Goal: Task Accomplishment & Management: Complete application form

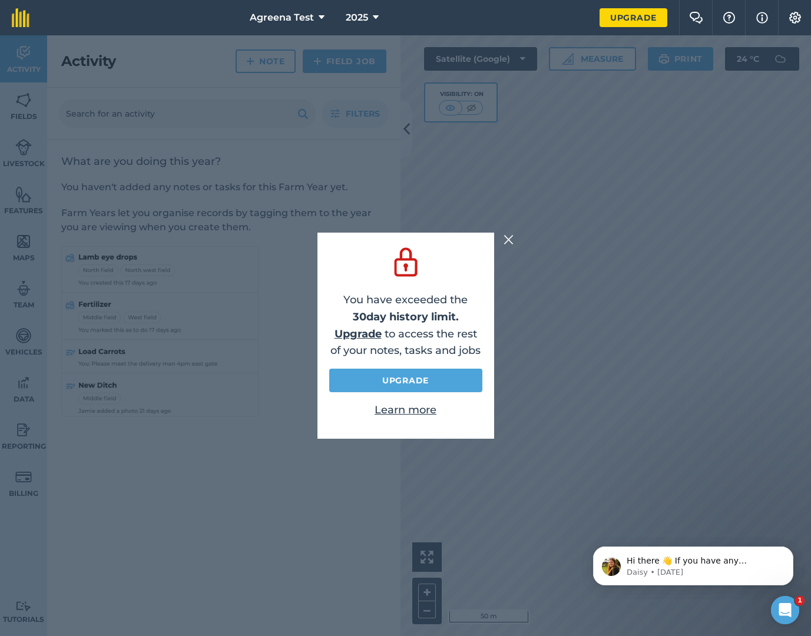
click at [507, 237] on img at bounding box center [509, 240] width 11 height 14
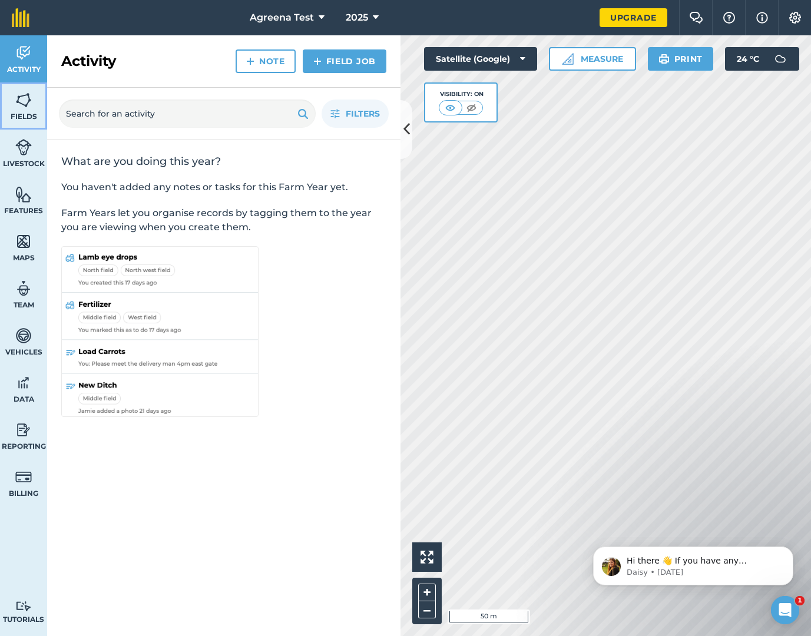
click at [18, 112] on span "Fields" at bounding box center [23, 116] width 47 height 9
click at [296, 22] on span "Agreena Test" at bounding box center [282, 18] width 64 height 14
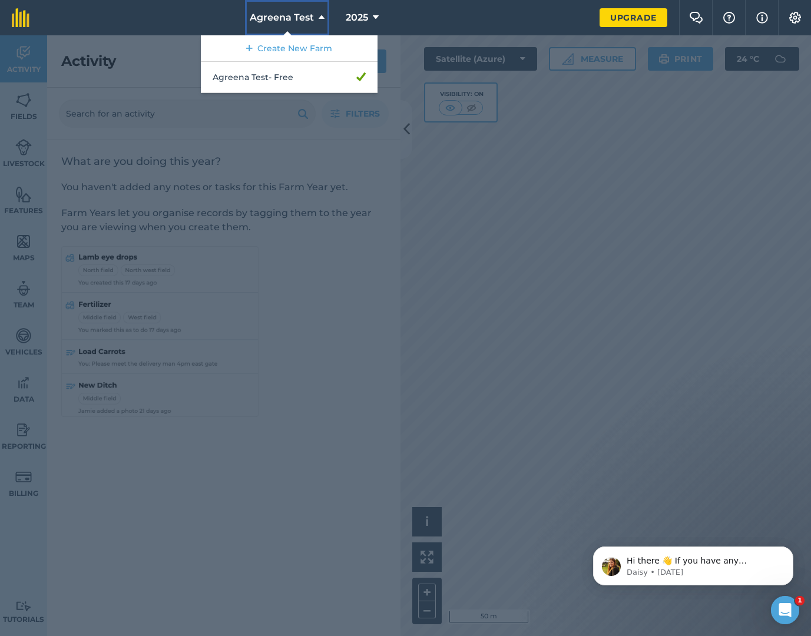
click at [296, 22] on span "Agreena Test" at bounding box center [282, 18] width 64 height 14
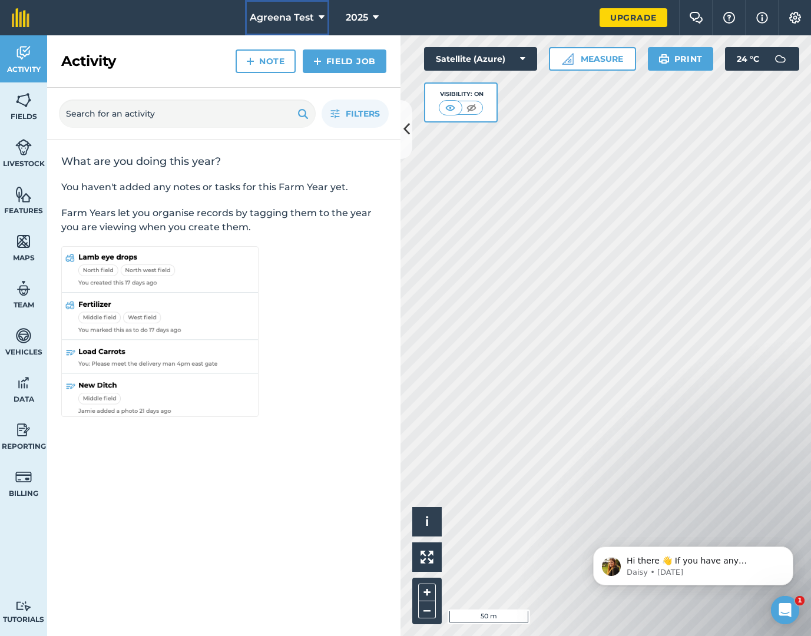
click at [295, 16] on span "Agreena Test" at bounding box center [282, 18] width 64 height 14
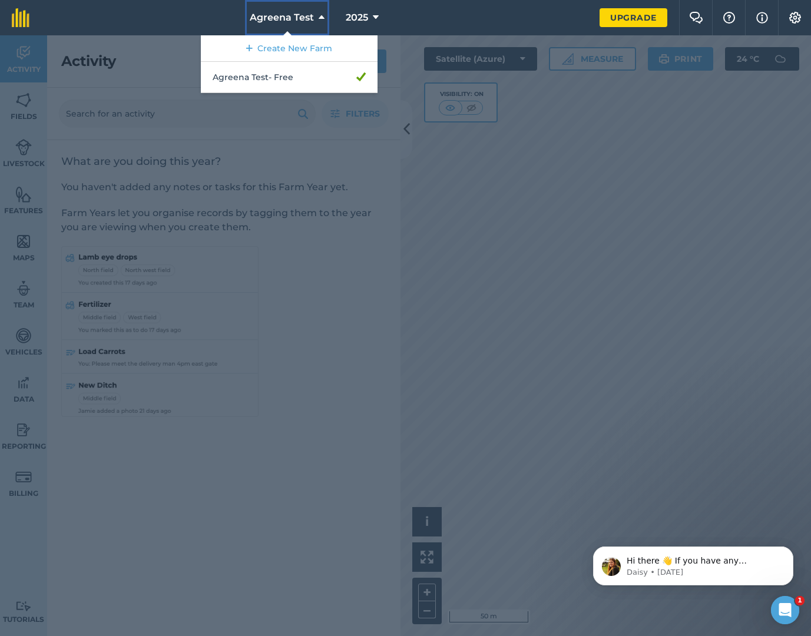
click at [274, 18] on span "Agreena Test" at bounding box center [282, 18] width 64 height 14
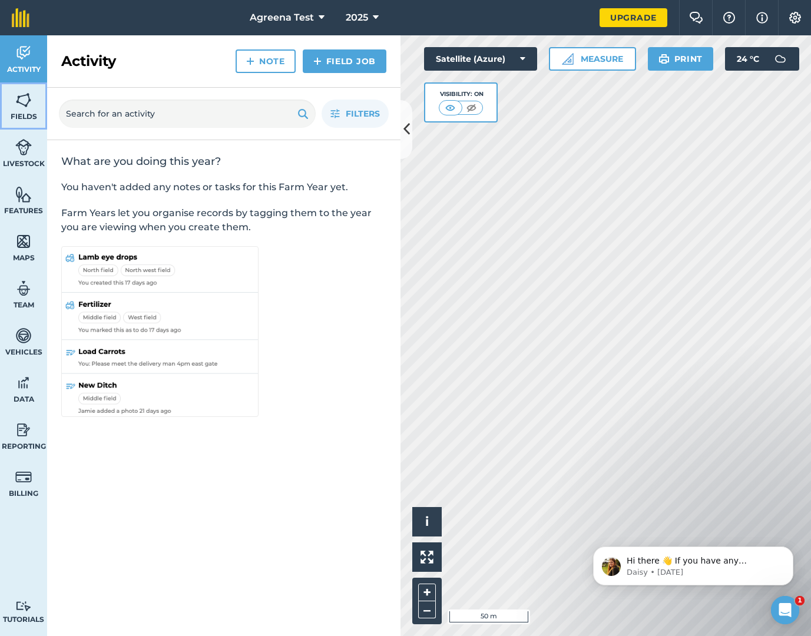
click at [29, 110] on link "Fields" at bounding box center [23, 105] width 47 height 47
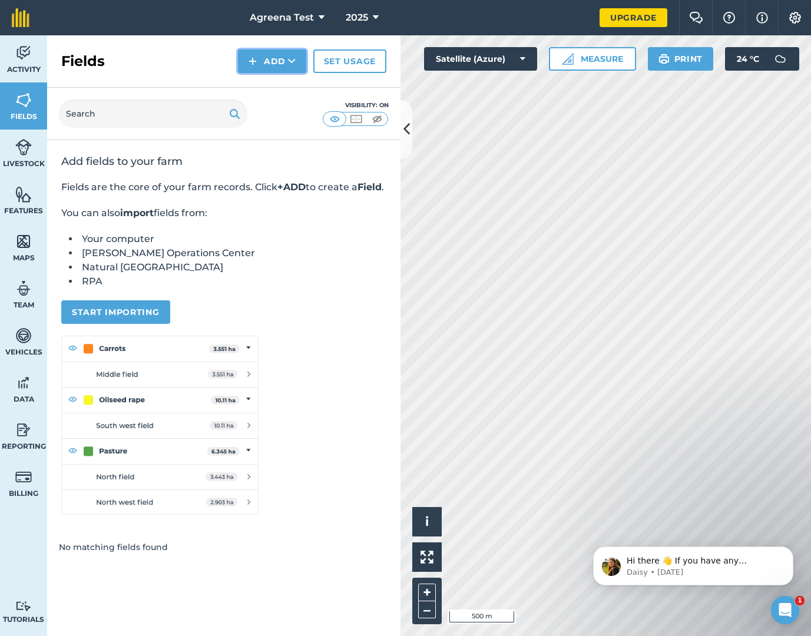
click at [276, 64] on button "Add" at bounding box center [272, 61] width 68 height 24
click at [272, 110] on link "Import" at bounding box center [272, 114] width 65 height 26
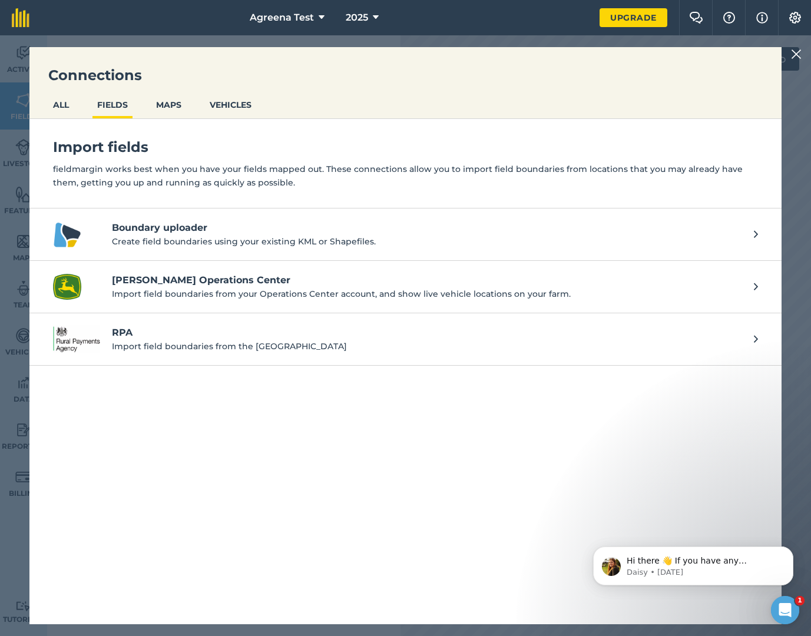
click at [795, 51] on img at bounding box center [796, 54] width 11 height 14
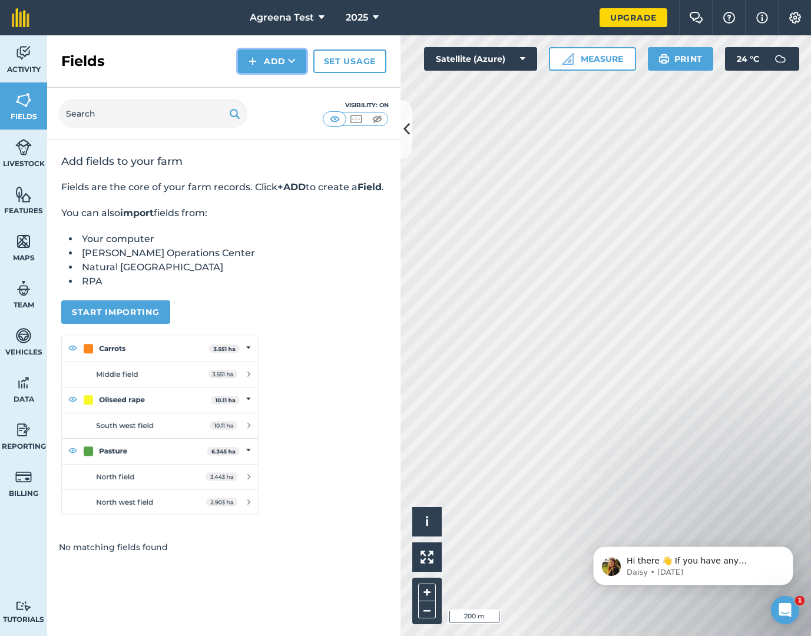
click at [283, 61] on button "Add" at bounding box center [272, 61] width 68 height 24
click at [281, 92] on link "Draw" at bounding box center [272, 88] width 65 height 26
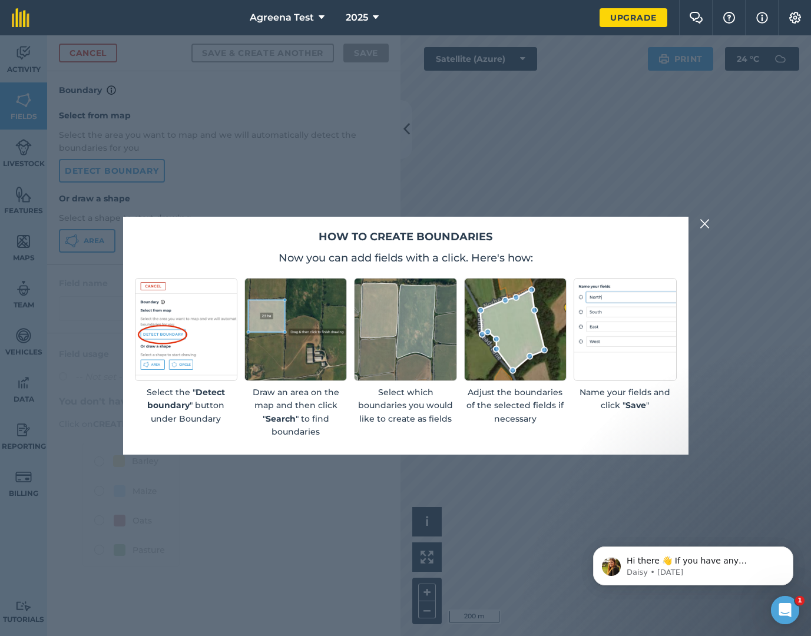
click at [700, 222] on img at bounding box center [705, 224] width 11 height 14
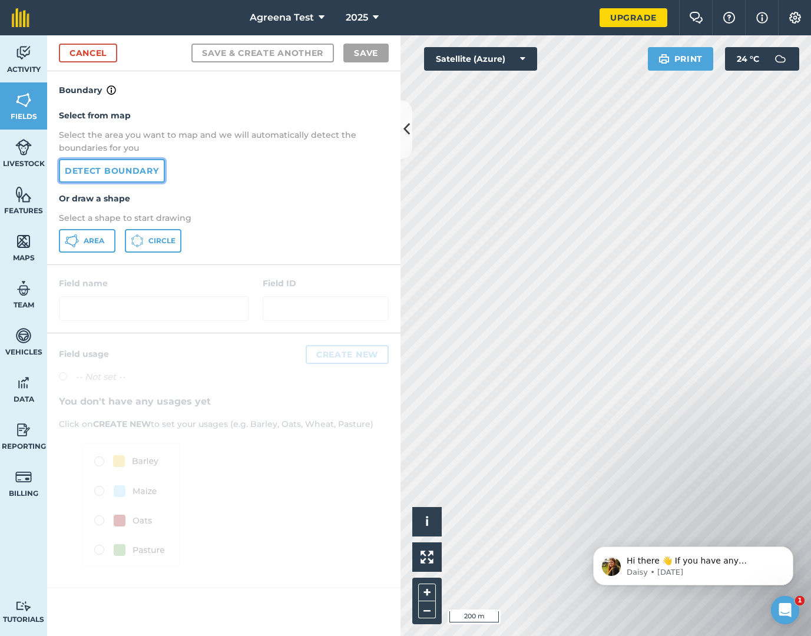
click at [118, 180] on link "Detect boundary" at bounding box center [112, 171] width 106 height 24
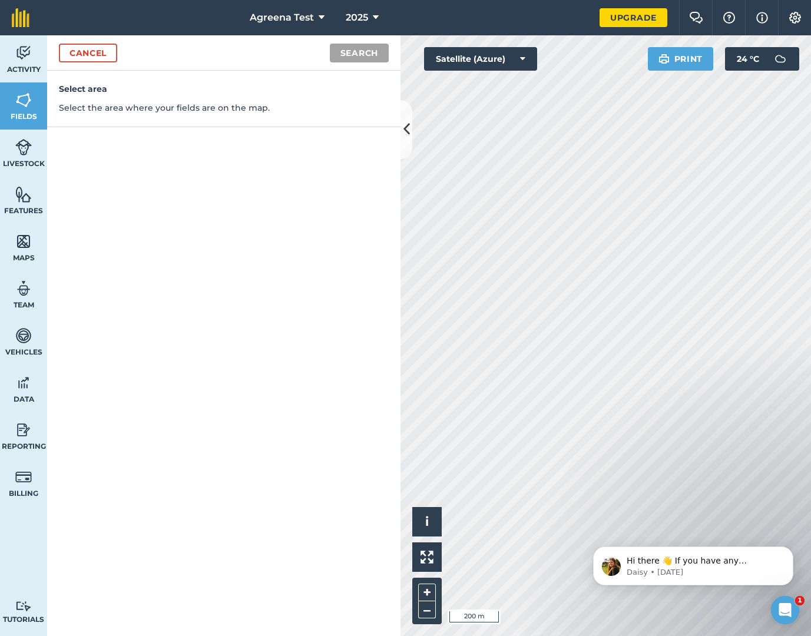
click at [381, 575] on div "Select area Select the area where your fields are on the map." at bounding box center [223, 353] width 353 height 565
click at [379, 57] on button "Search" at bounding box center [359, 53] width 59 height 19
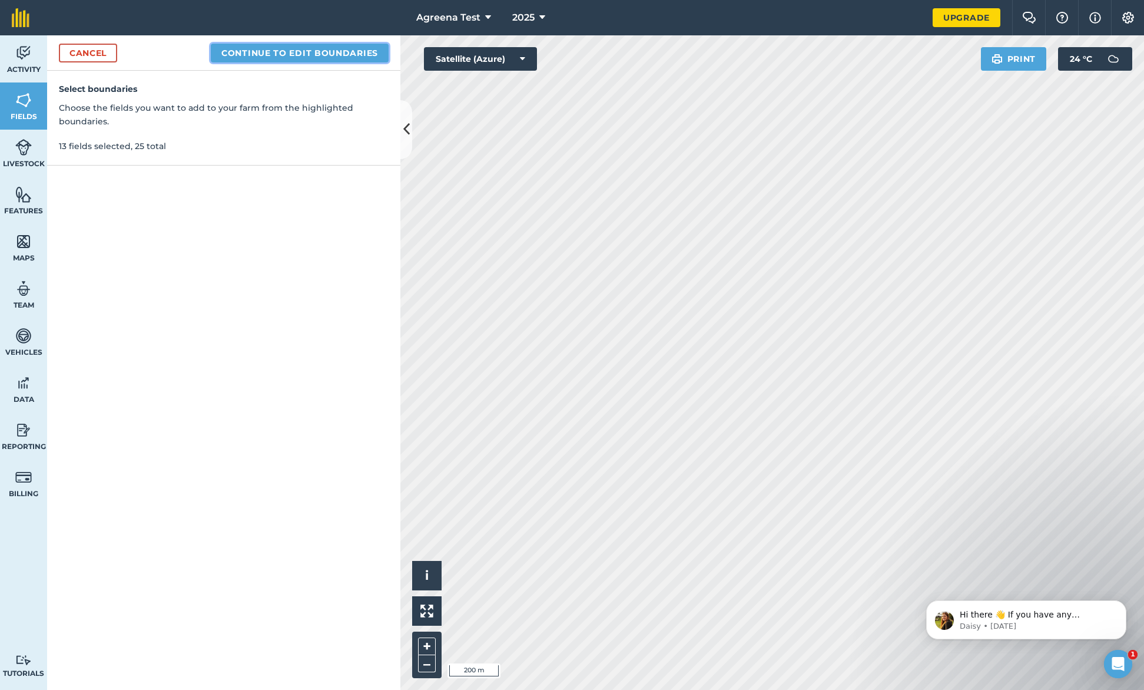
click at [330, 57] on button "Continue to edit boundaries" at bounding box center [300, 53] width 178 height 19
click at [337, 57] on button "Continue to name fields" at bounding box center [312, 53] width 153 height 19
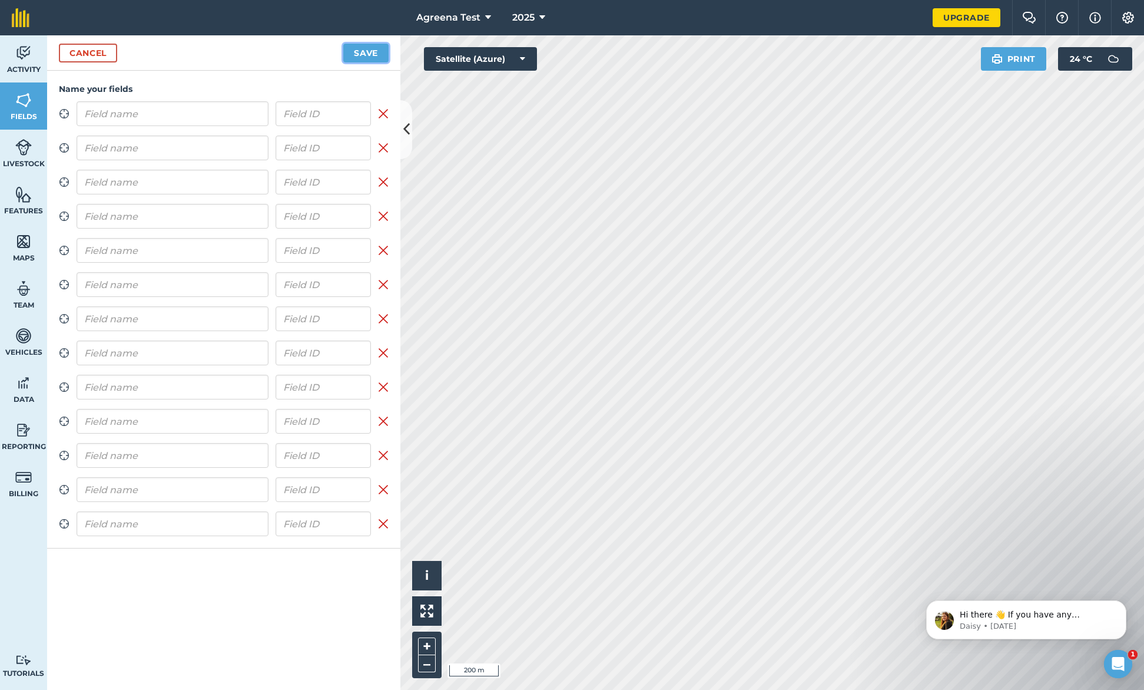
click at [361, 55] on button "Save" at bounding box center [365, 53] width 45 height 19
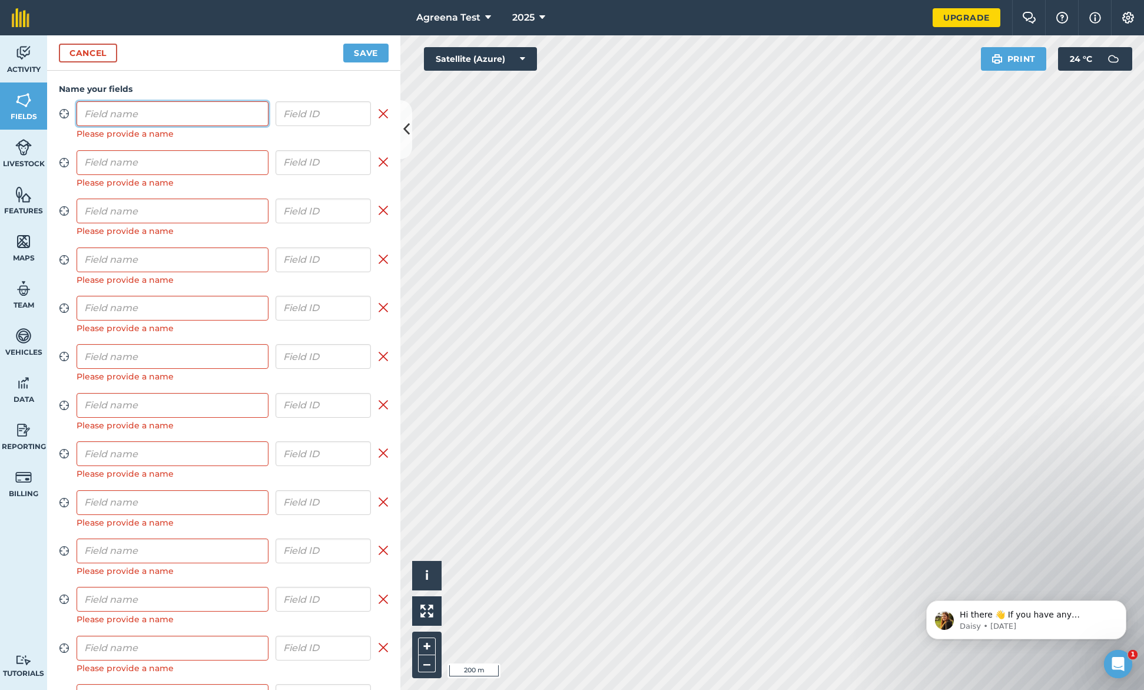
click at [195, 118] on input "text" at bounding box center [173, 113] width 192 height 25
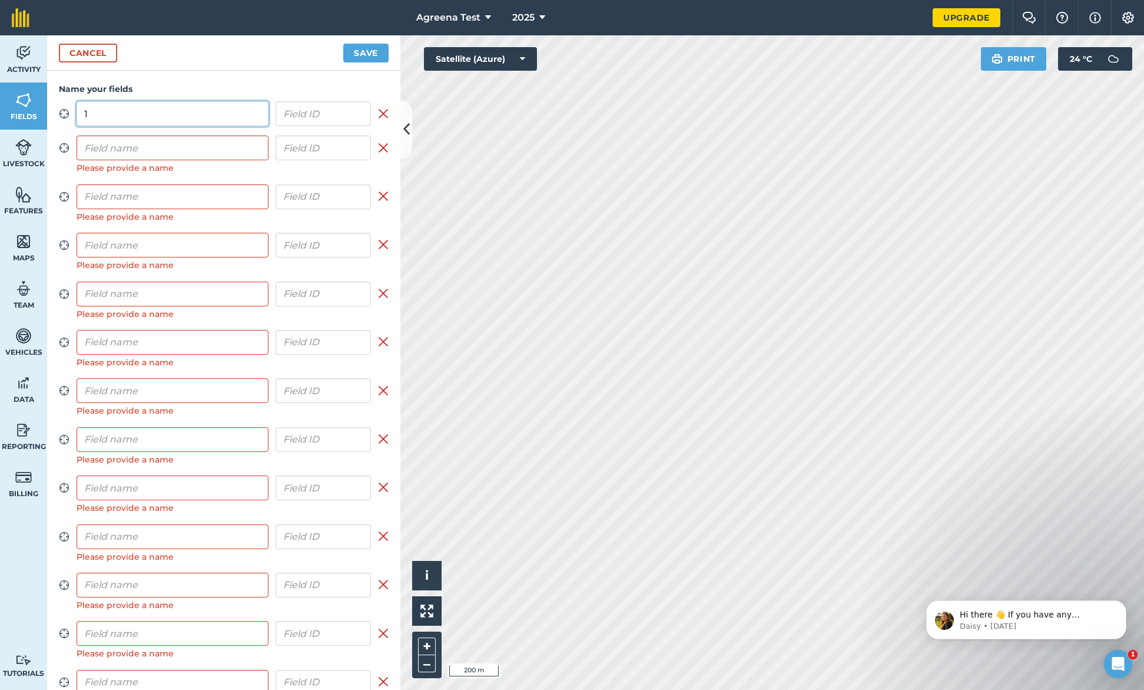
type input "1"
click at [156, 153] on input "text" at bounding box center [173, 147] width 192 height 25
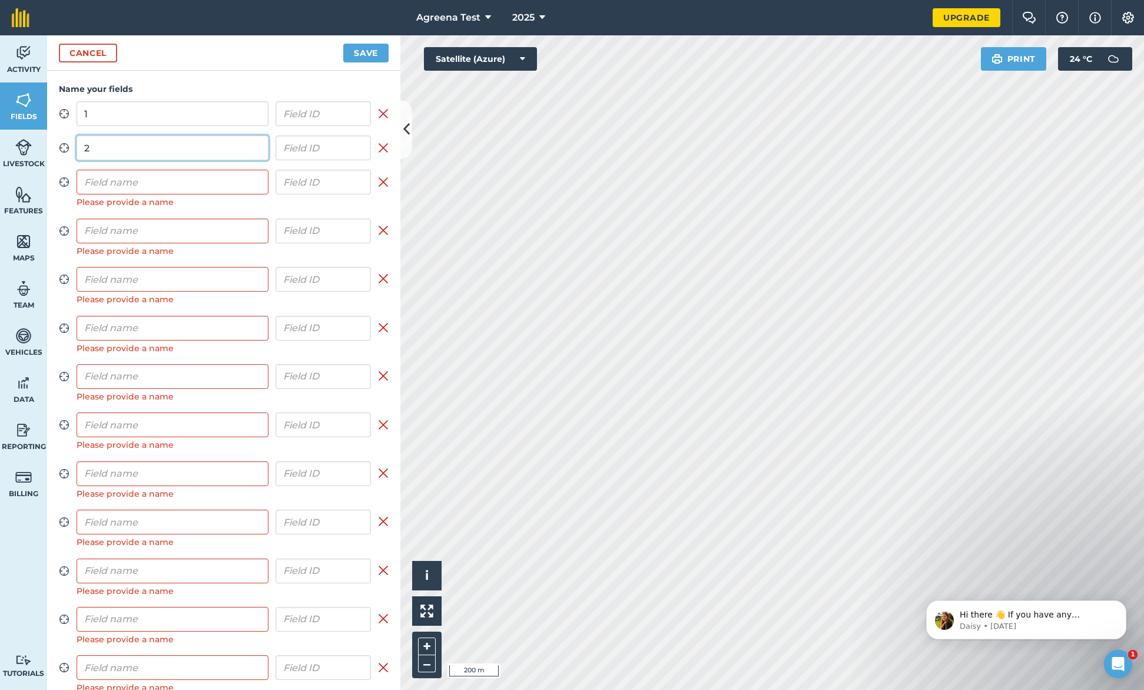
type input "2"
click at [146, 184] on input "text" at bounding box center [173, 182] width 192 height 25
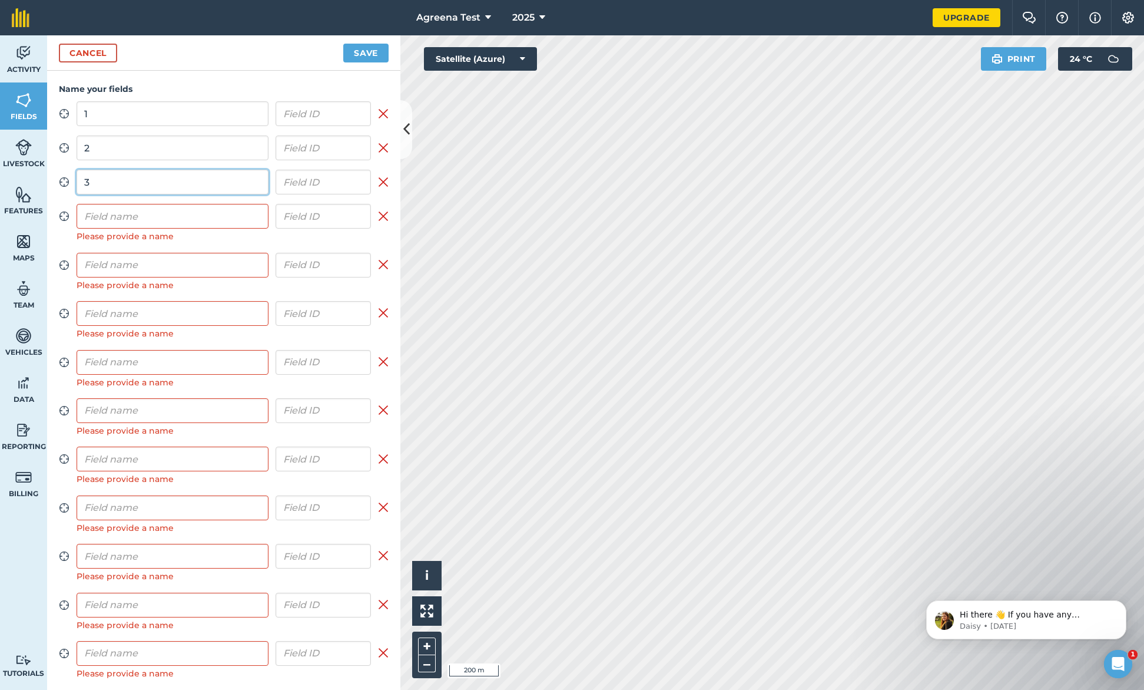
type input "3"
click at [132, 220] on input "text" at bounding box center [173, 216] width 192 height 25
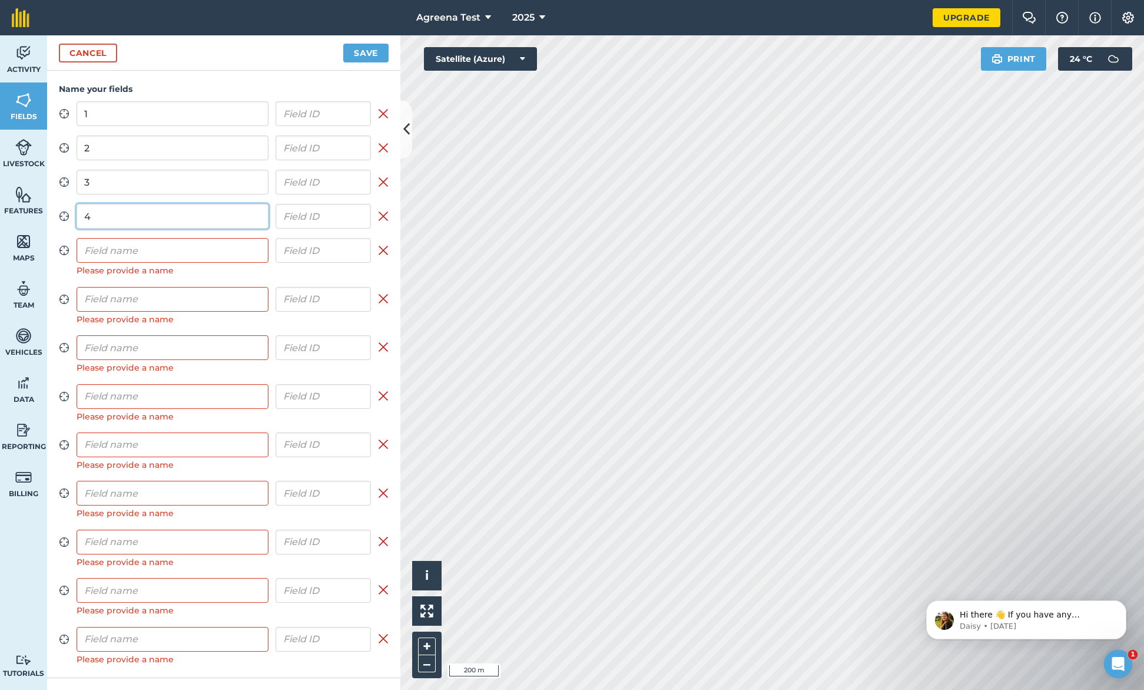
type input "4"
click at [131, 257] on input "text" at bounding box center [173, 250] width 192 height 25
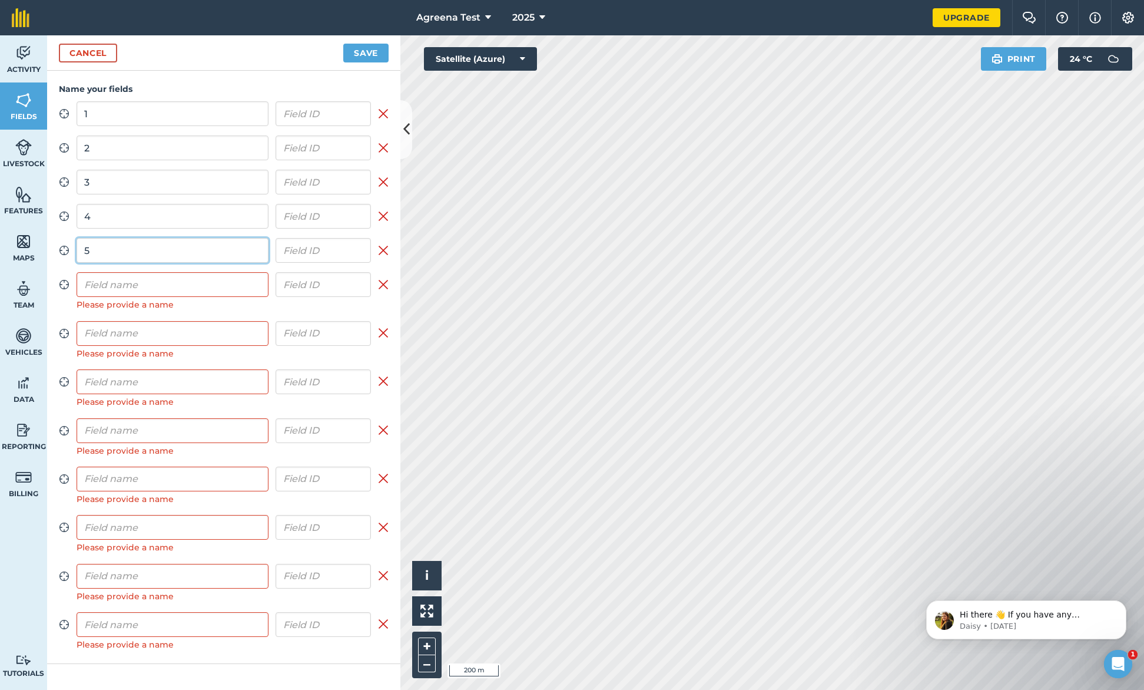
type input "5"
click at [133, 287] on input "text" at bounding box center [173, 284] width 192 height 25
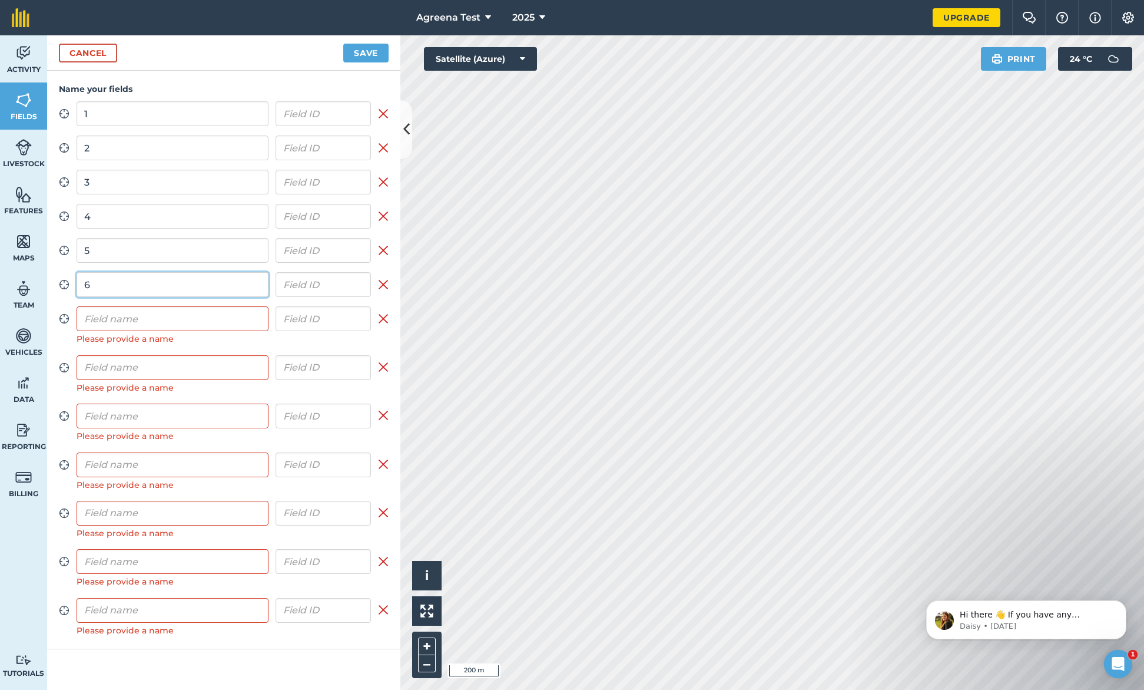
type input "6"
click at [144, 322] on input "text" at bounding box center [173, 318] width 192 height 25
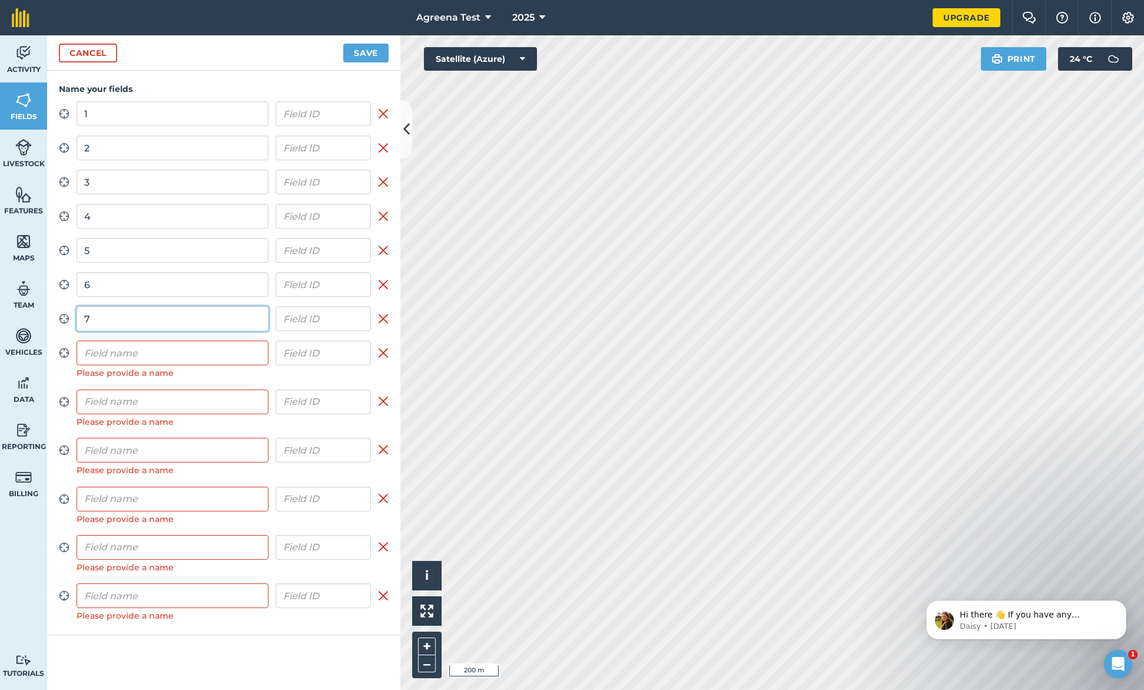
type input "7"
click at [145, 346] on input "text" at bounding box center [173, 352] width 192 height 25
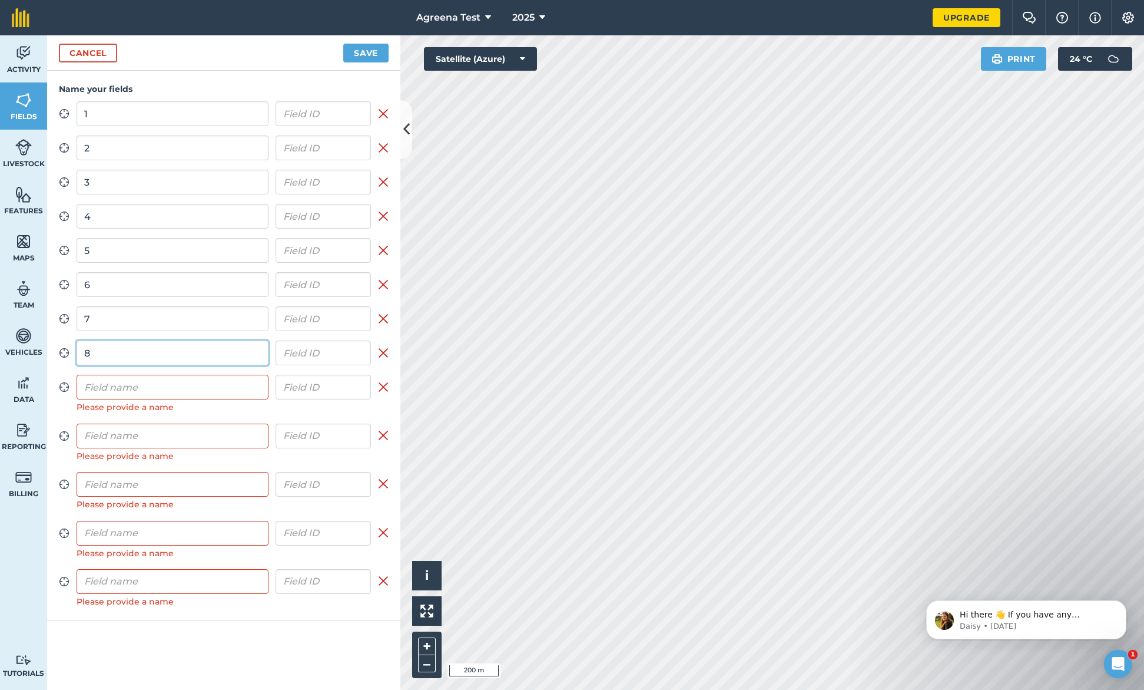
type input "8"
click at [156, 383] on input "text" at bounding box center [173, 387] width 192 height 25
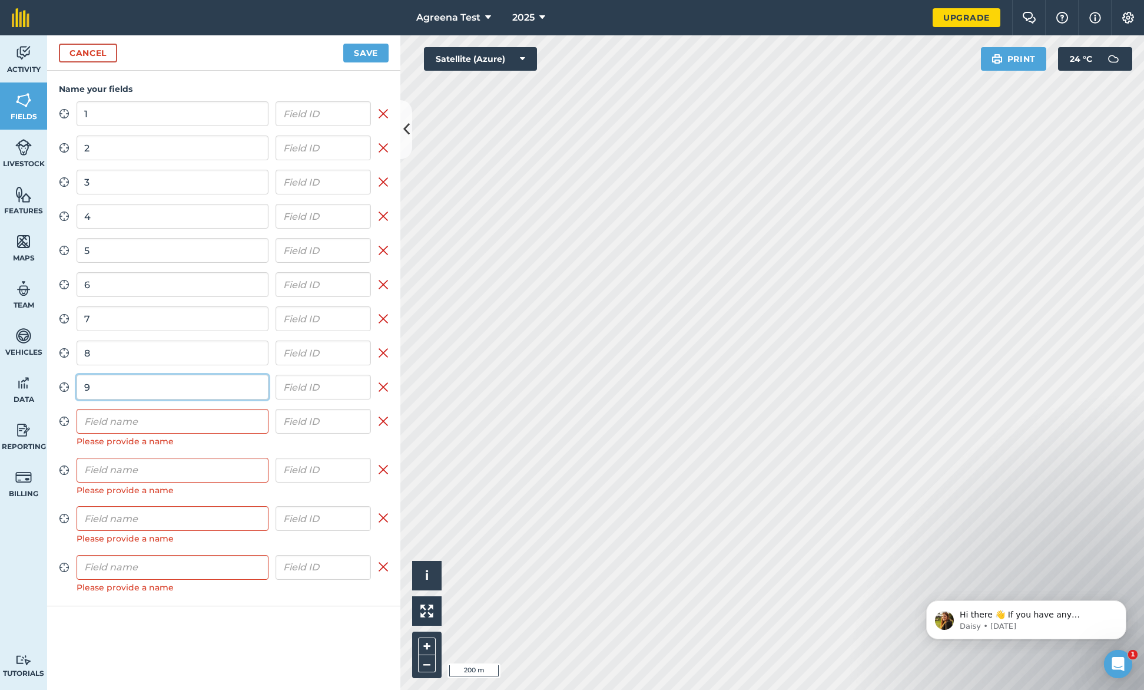
type input "9"
click at [155, 418] on input "text" at bounding box center [173, 421] width 192 height 25
type input "0"
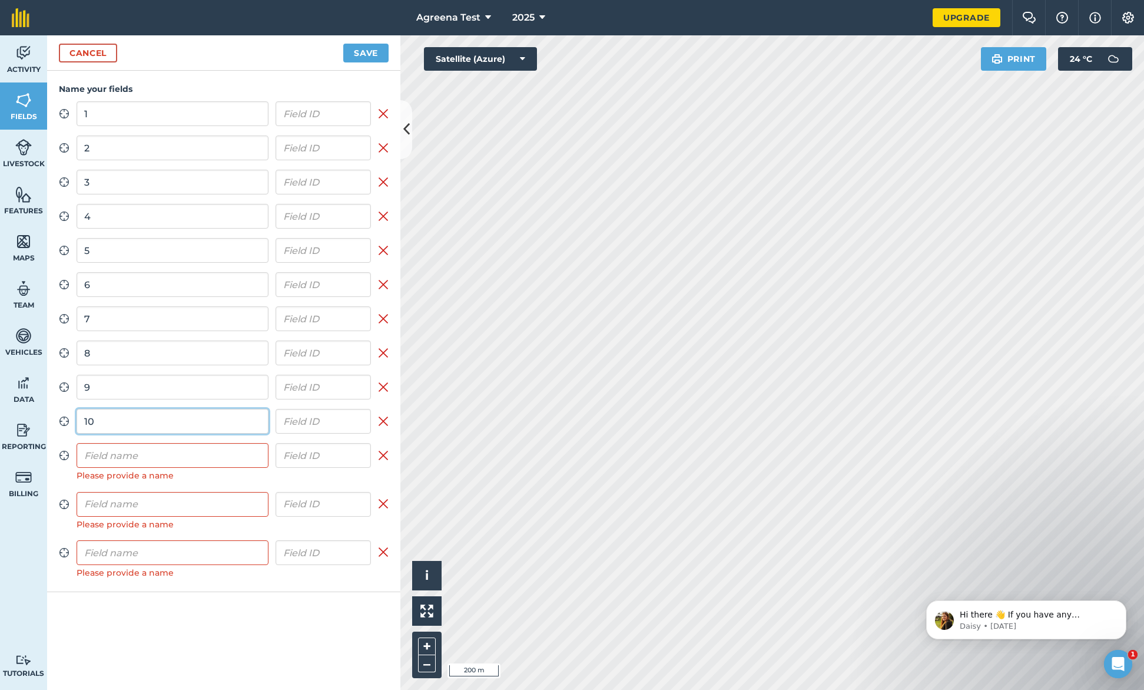
type input "10"
click at [135, 461] on input "text" at bounding box center [173, 455] width 192 height 25
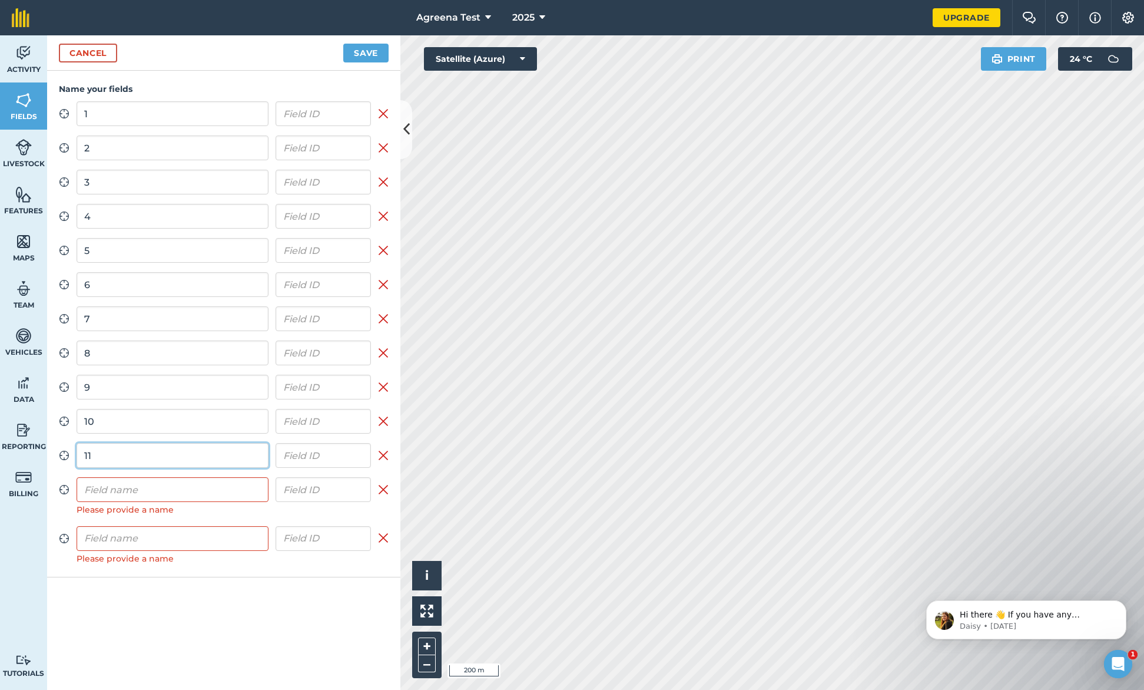
type input "11"
click at [140, 493] on input "text" at bounding box center [173, 489] width 192 height 25
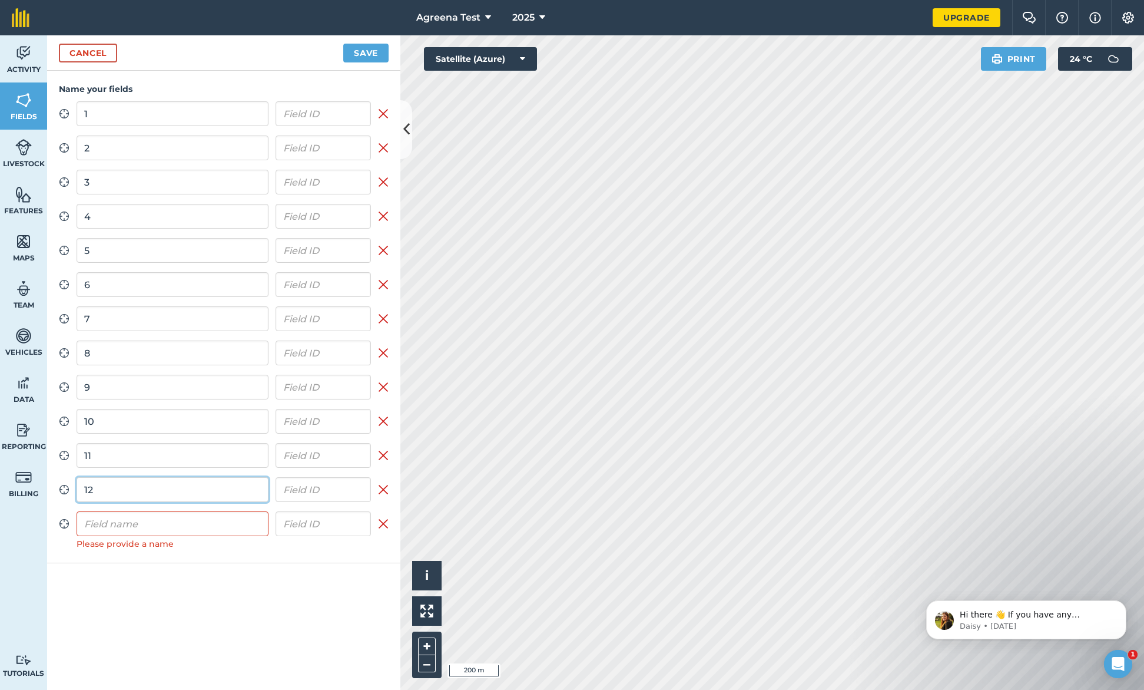
type input "12"
click at [133, 527] on input "text" at bounding box center [173, 523] width 192 height 25
type input "13"
click at [366, 51] on button "Save" at bounding box center [365, 53] width 45 height 19
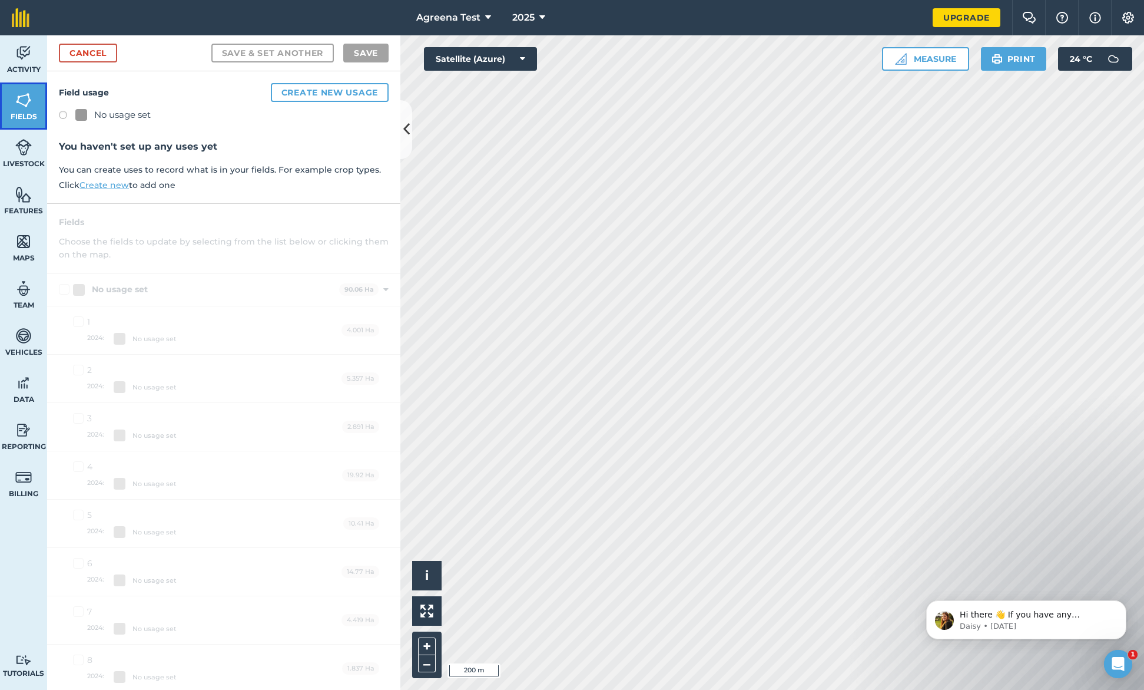
click at [18, 107] on img at bounding box center [23, 100] width 16 height 18
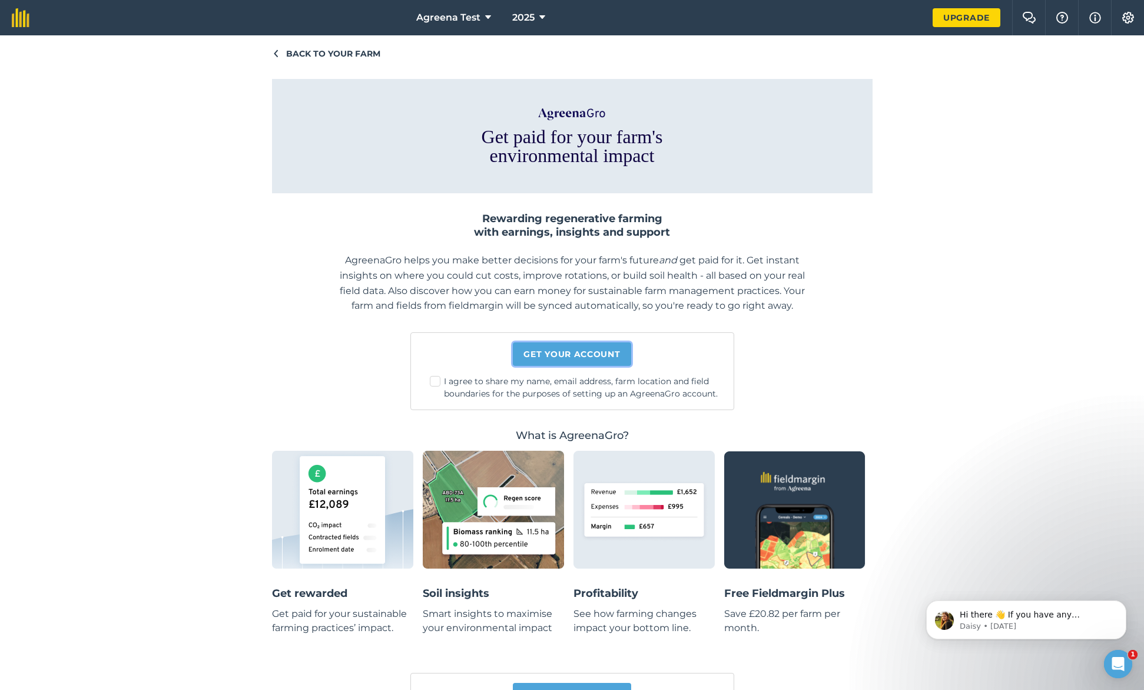
click at [567, 352] on link "Get your account" at bounding box center [572, 354] width 118 height 24
click at [480, 381] on label "I agree to share my name, email address, farm location and field boundaries for…" at bounding box center [577, 387] width 295 height 25
click at [577, 381] on input "I agree to share my name, email address, farm location and field boundaries for…" at bounding box center [581, 379] width 8 height 8
checkbox input "true"
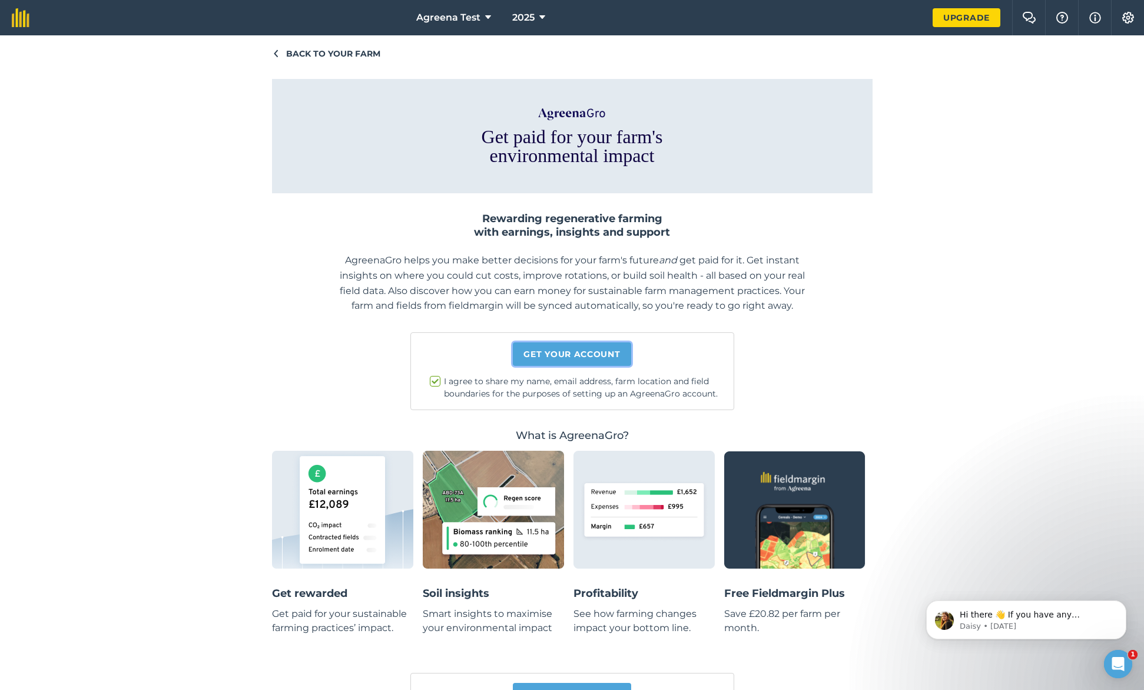
click at [566, 353] on link "Get your account" at bounding box center [572, 354] width 118 height 24
